Goal: Task Accomplishment & Management: Use online tool/utility

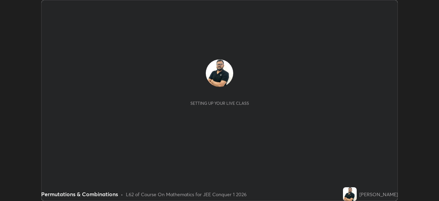
scroll to position [201, 439]
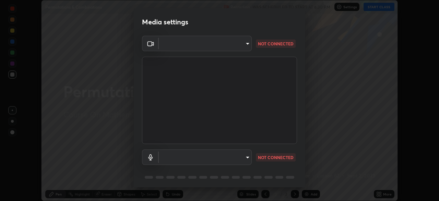
type input "d5d1096bb91751ddbc4e14a102c0e37309a205399cb77019be1f1076424a97fc"
type input "default"
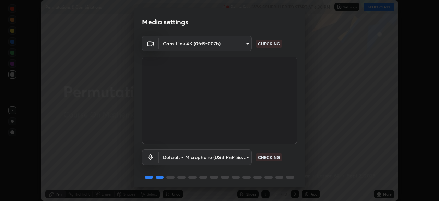
scroll to position [24, 0]
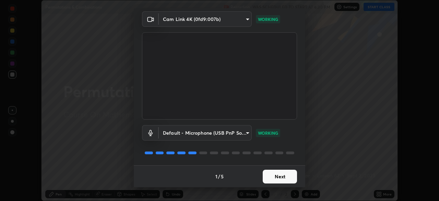
click at [280, 175] on button "Next" at bounding box center [280, 176] width 34 height 14
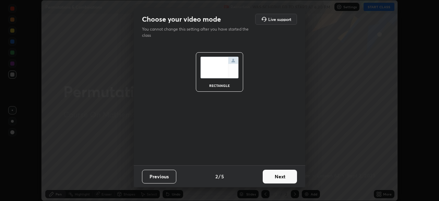
click at [280, 175] on button "Next" at bounding box center [280, 176] width 34 height 14
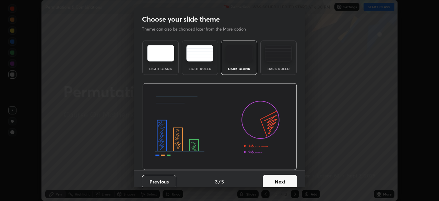
click at [280, 175] on button "Next" at bounding box center [280, 182] width 34 height 14
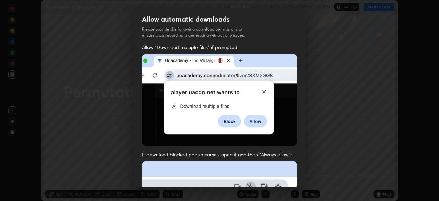
click at [379, 9] on div "Allow automatic downloads Please provide the following download permissions to …" at bounding box center [219, 100] width 439 height 201
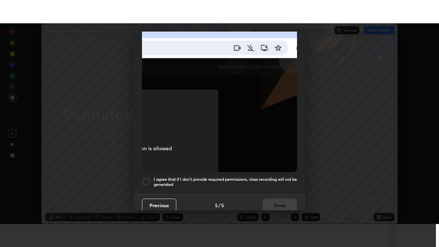
scroll to position [164, 0]
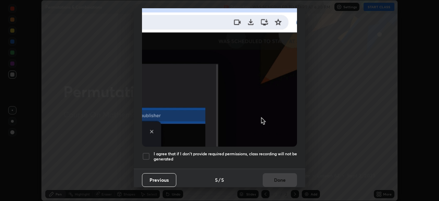
click at [146, 152] on div at bounding box center [146, 156] width 8 height 8
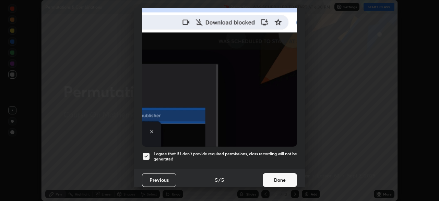
click at [282, 176] on button "Done" at bounding box center [280, 180] width 34 height 14
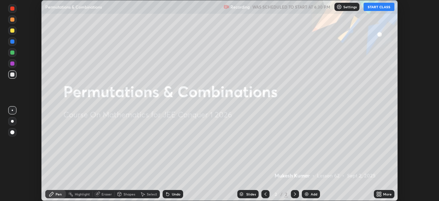
click at [388, 192] on div "More" at bounding box center [387, 193] width 9 height 3
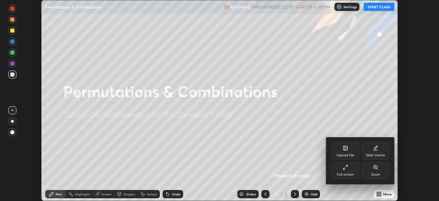
click at [349, 174] on div "Full screen" at bounding box center [345, 174] width 17 height 3
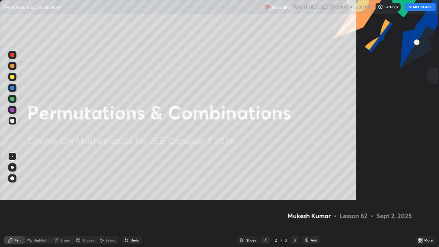
scroll to position [247, 439]
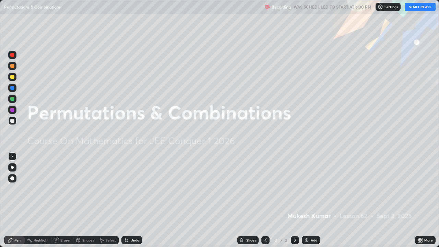
click at [413, 8] on button "START CLASS" at bounding box center [420, 7] width 31 height 8
click at [309, 200] on div "Add" at bounding box center [311, 240] width 18 height 8
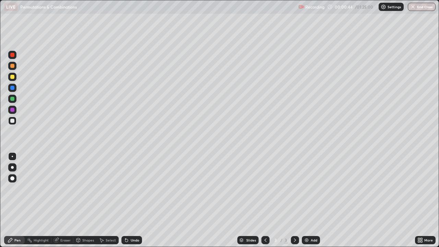
click at [13, 54] on div at bounding box center [12, 55] width 4 height 4
click at [14, 121] on div at bounding box center [12, 121] width 4 height 4
click at [15, 76] on div at bounding box center [12, 77] width 8 height 8
click at [13, 121] on div at bounding box center [12, 121] width 4 height 4
click at [13, 100] on div at bounding box center [12, 99] width 4 height 4
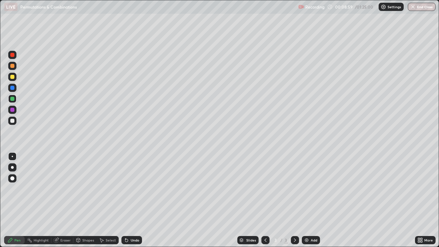
click at [402, 200] on div "Slides 3 / 3 Add" at bounding box center [278, 240] width 273 height 14
click at [407, 200] on div "Slides 3 / 3 Add" at bounding box center [278, 240] width 273 height 14
click at [13, 120] on div at bounding box center [12, 121] width 4 height 4
click at [135, 200] on div "Undo" at bounding box center [135, 239] width 9 height 3
click at [313, 200] on div "Add" at bounding box center [311, 240] width 18 height 8
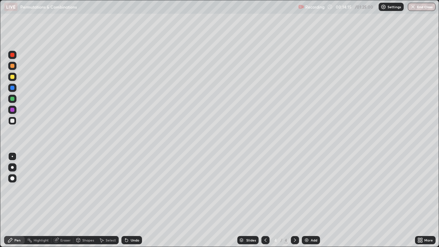
click at [13, 75] on div at bounding box center [12, 77] width 4 height 4
click at [14, 121] on div at bounding box center [12, 121] width 4 height 4
click at [134, 200] on div "Undo" at bounding box center [135, 239] width 9 height 3
click at [133, 200] on div "Undo" at bounding box center [135, 239] width 9 height 3
click at [133, 200] on div "Undo" at bounding box center [131, 240] width 21 height 8
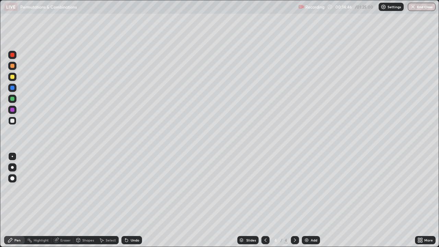
click at [131, 200] on div "Undo" at bounding box center [131, 240] width 21 height 8
click at [132, 200] on div "Undo" at bounding box center [135, 239] width 9 height 3
click at [133, 200] on div "Undo" at bounding box center [131, 240] width 21 height 8
click at [134, 200] on div "Undo" at bounding box center [135, 239] width 9 height 3
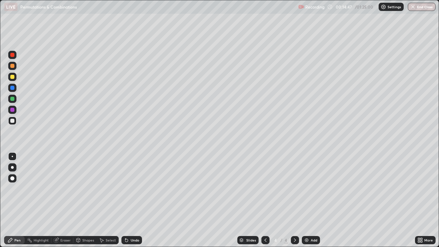
click at [135, 200] on div "Undo" at bounding box center [131, 240] width 21 height 8
click at [136, 200] on div "Undo" at bounding box center [135, 239] width 9 height 3
click at [137, 200] on div "Undo" at bounding box center [135, 239] width 9 height 3
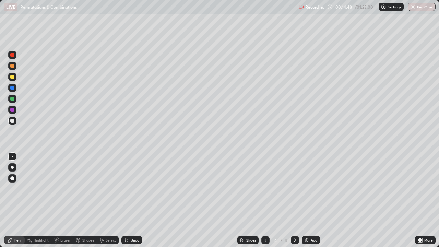
click at [138, 200] on div "Undo" at bounding box center [135, 239] width 9 height 3
click at [139, 200] on div "Undo" at bounding box center [131, 240] width 21 height 8
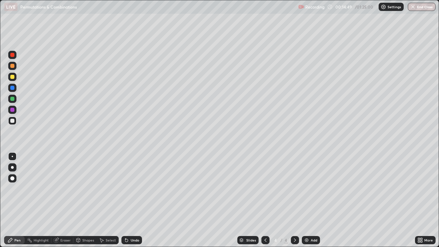
click at [139, 200] on div "Undo" at bounding box center [131, 240] width 21 height 8
click at [132, 200] on div "Undo" at bounding box center [135, 239] width 9 height 3
click at [12, 100] on div at bounding box center [12, 99] width 4 height 4
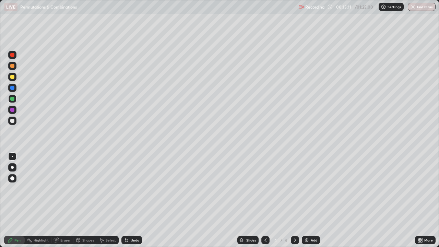
click at [13, 122] on div at bounding box center [12, 121] width 4 height 4
click at [16, 98] on div at bounding box center [12, 99] width 8 height 8
click at [15, 119] on div at bounding box center [12, 121] width 8 height 8
click at [136, 200] on div "Undo" at bounding box center [135, 239] width 9 height 3
click at [344, 200] on div "Slides 4 / 4 Add" at bounding box center [278, 240] width 273 height 14
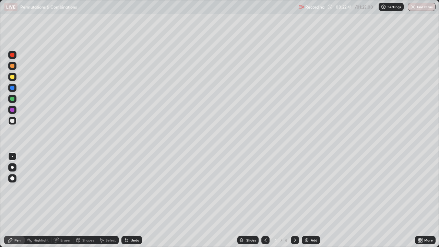
click at [359, 200] on div "Slides 4 / 4 Add" at bounding box center [278, 240] width 273 height 14
click at [404, 200] on div "Slides 4 / 4 Add" at bounding box center [278, 240] width 273 height 14
click at [11, 99] on div at bounding box center [12, 99] width 4 height 4
click at [314, 200] on div "Add" at bounding box center [311, 240] width 18 height 8
click at [12, 121] on div at bounding box center [12, 121] width 4 height 4
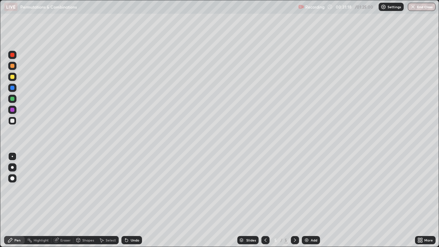
click at [16, 96] on div at bounding box center [12, 99] width 8 height 8
click at [15, 121] on div at bounding box center [12, 121] width 8 height 8
click at [12, 79] on div at bounding box center [12, 77] width 4 height 4
click at [311, 200] on div "Add" at bounding box center [314, 239] width 7 height 3
click at [14, 55] on div at bounding box center [12, 55] width 4 height 4
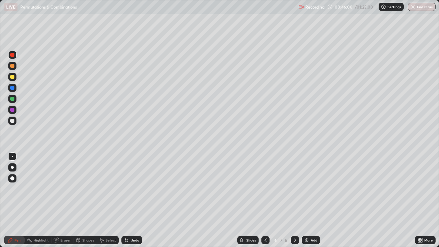
click at [13, 78] on div at bounding box center [12, 77] width 4 height 4
click at [111, 200] on div "Select" at bounding box center [111, 239] width 10 height 3
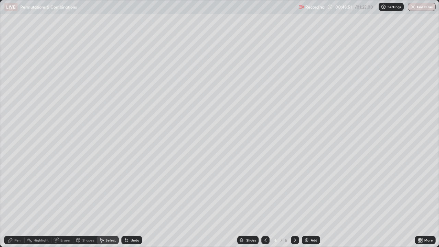
click at [64, 200] on div "Eraser" at bounding box center [65, 239] width 10 height 3
click at [18, 200] on div "Pen" at bounding box center [17, 239] width 6 height 3
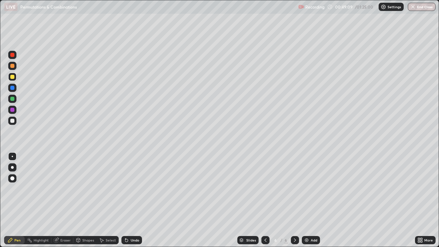
click at [13, 55] on div at bounding box center [12, 55] width 4 height 4
click at [13, 121] on div at bounding box center [12, 121] width 4 height 4
click at [12, 97] on div at bounding box center [12, 99] width 4 height 4
click at [14, 121] on div at bounding box center [12, 121] width 4 height 4
click at [15, 98] on div at bounding box center [12, 99] width 8 height 8
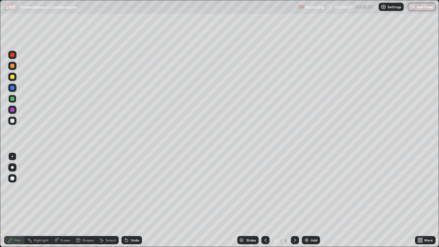
click at [13, 121] on div at bounding box center [12, 121] width 4 height 4
click at [12, 99] on div at bounding box center [12, 99] width 4 height 4
click at [312, 200] on div "Add" at bounding box center [314, 239] width 7 height 3
click at [14, 54] on div at bounding box center [12, 55] width 4 height 4
click at [14, 77] on div at bounding box center [12, 77] width 4 height 4
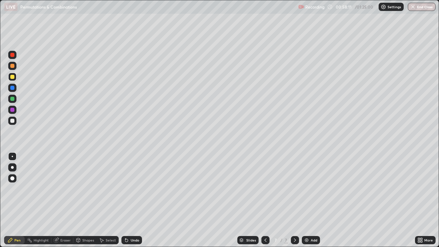
click at [13, 99] on div at bounding box center [12, 99] width 4 height 4
click at [12, 121] on div at bounding box center [12, 121] width 4 height 4
click at [12, 77] on div at bounding box center [12, 77] width 4 height 4
click at [13, 88] on div at bounding box center [12, 88] width 4 height 4
click at [12, 100] on div at bounding box center [12, 99] width 4 height 4
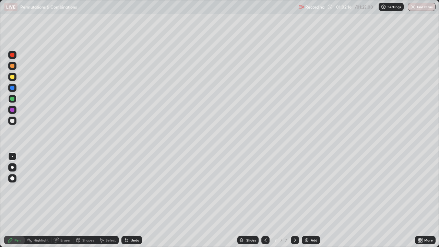
click at [12, 121] on div at bounding box center [12, 121] width 4 height 4
click at [316, 200] on div "Add" at bounding box center [314, 239] width 7 height 3
click at [12, 54] on div at bounding box center [12, 55] width 4 height 4
click at [13, 78] on div at bounding box center [12, 77] width 4 height 4
click at [12, 98] on div at bounding box center [12, 99] width 4 height 4
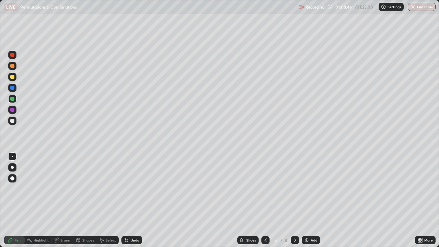
click at [13, 77] on div at bounding box center [12, 77] width 4 height 4
click at [16, 120] on div at bounding box center [12, 121] width 8 height 8
click at [132, 200] on div "Undo" at bounding box center [135, 239] width 9 height 3
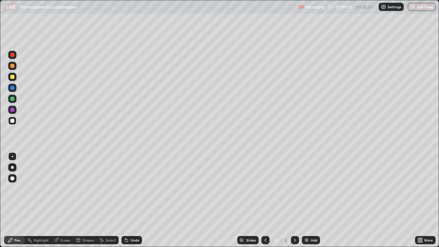
click at [133, 200] on div "Undo" at bounding box center [135, 239] width 9 height 3
click at [65, 200] on div "Eraser" at bounding box center [65, 239] width 10 height 3
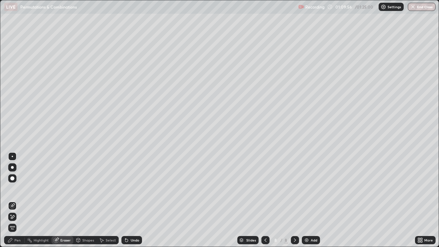
click at [18, 200] on div "Pen" at bounding box center [17, 239] width 6 height 3
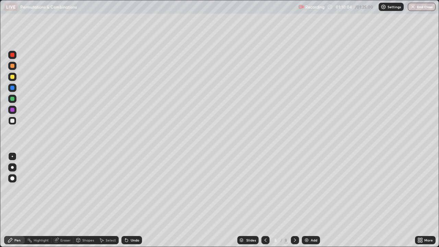
click at [67, 200] on div "Eraser" at bounding box center [65, 239] width 10 height 3
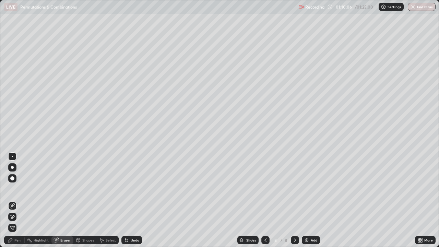
click at [14, 200] on div "Pen" at bounding box center [17, 239] width 6 height 3
